Goal: Share content

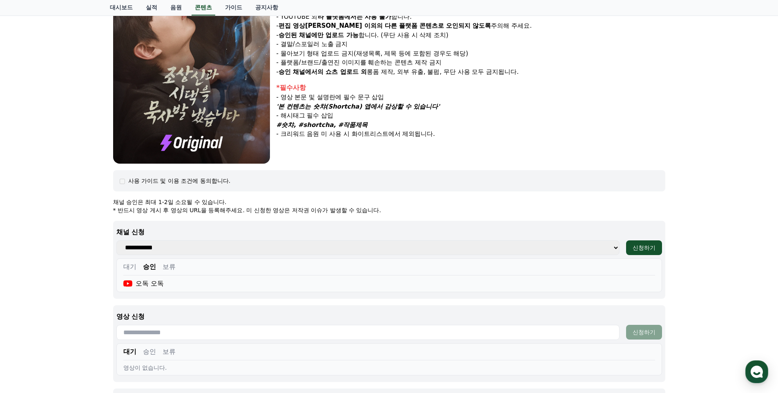
scroll to position [123, 0]
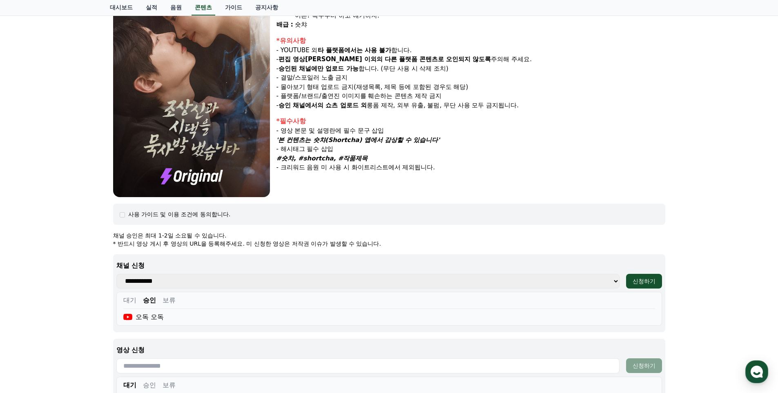
drag, startPoint x: 439, startPoint y: 141, endPoint x: 280, endPoint y: 140, distance: 158.6
click at [280, 140] on p "'본 컨텐츠는 숏챠(Shortcha) 앱에서 감상할 수 있습니다'" at bounding box center [471, 140] width 389 height 9
click at [446, 141] on p "'본 컨텐츠는 숏챠(Shortcha) 앱에서 감상할 수 있습니다'" at bounding box center [471, 140] width 389 height 9
click at [440, 139] on p "'본 컨텐츠는 숏챠(Shortcha) 앱에서 감상할 수 있습니다'" at bounding box center [471, 140] width 389 height 9
drag, startPoint x: 439, startPoint y: 140, endPoint x: 367, endPoint y: 142, distance: 71.5
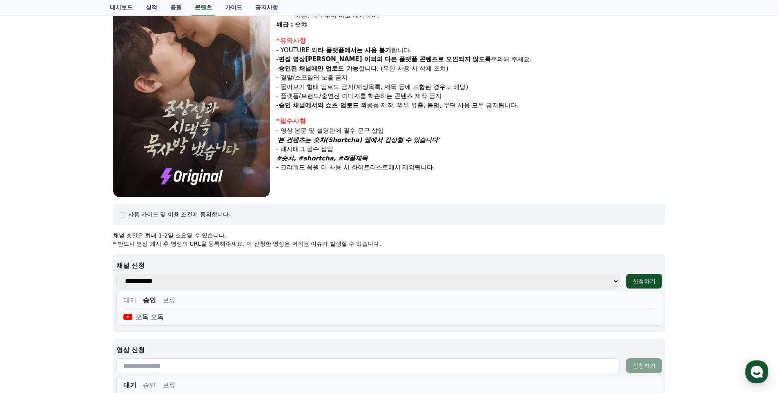
click at [367, 142] on p "'본 컨텐츠는 숏챠(Shortcha) 앱에서 감상할 수 있습니다'" at bounding box center [471, 140] width 389 height 9
drag, startPoint x: 383, startPoint y: 153, endPoint x: 330, endPoint y: 149, distance: 53.3
click at [382, 153] on p "- 해시태그 필수 삽입" at bounding box center [471, 149] width 389 height 9
drag, startPoint x: 279, startPoint y: 142, endPoint x: 442, endPoint y: 139, distance: 162.2
click at [442, 139] on p "'본 컨텐츠는 숏챠(Shortcha) 앱에서 감상할 수 있습니다'" at bounding box center [471, 140] width 389 height 9
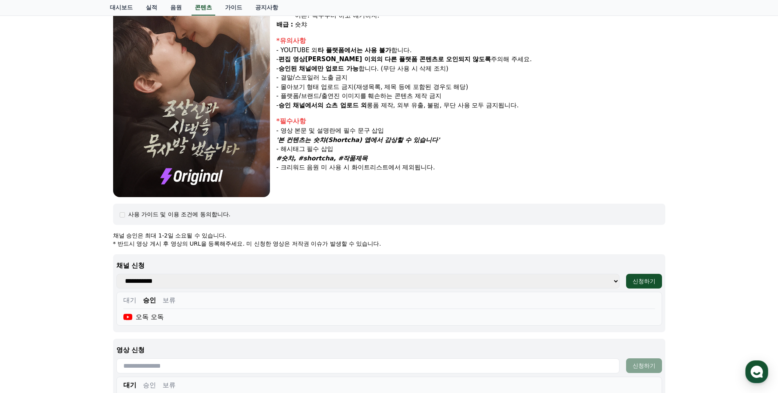
copy em "'본 컨텐츠는 숏챠(Shortcha) 앱에서 감상할 수 있습니다'"
drag, startPoint x: 278, startPoint y: 157, endPoint x: 375, endPoint y: 157, distance: 96.8
click at [375, 157] on p "#숏챠, #shortcha, #작품제목" at bounding box center [471, 158] width 389 height 9
copy em "#숏챠, #shortcha, #작품제목"
